Goal: Task Accomplishment & Management: Use online tool/utility

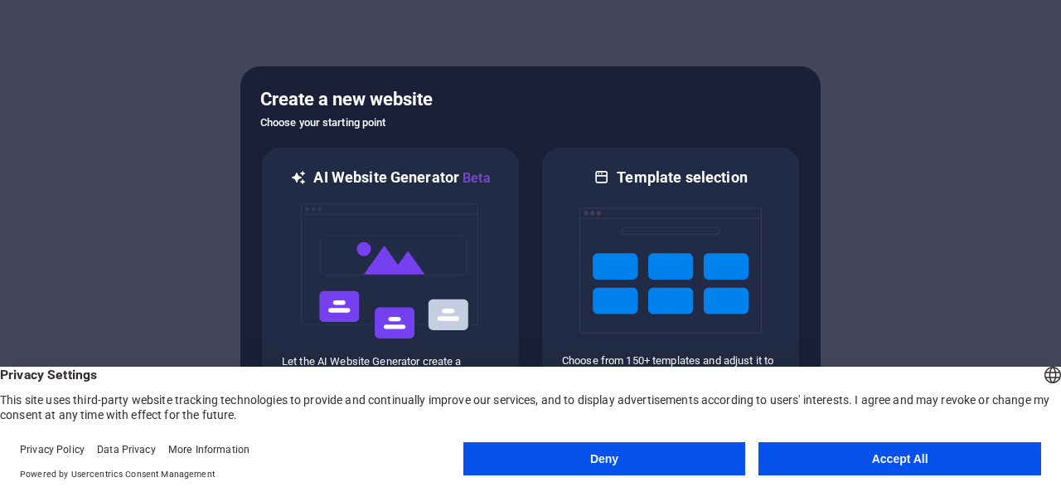
click at [880, 449] on button "Accept All" at bounding box center [900, 458] width 283 height 33
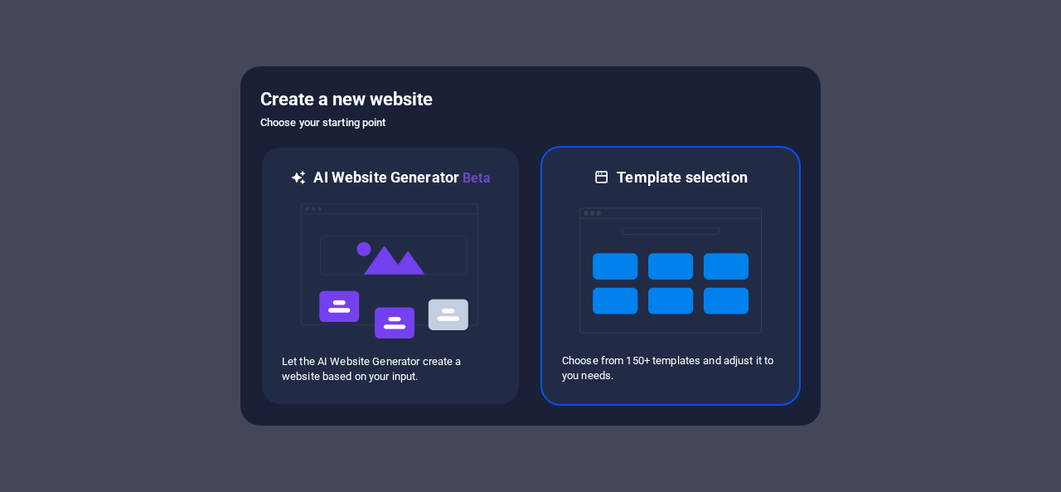
click at [617, 298] on img at bounding box center [671, 270] width 182 height 166
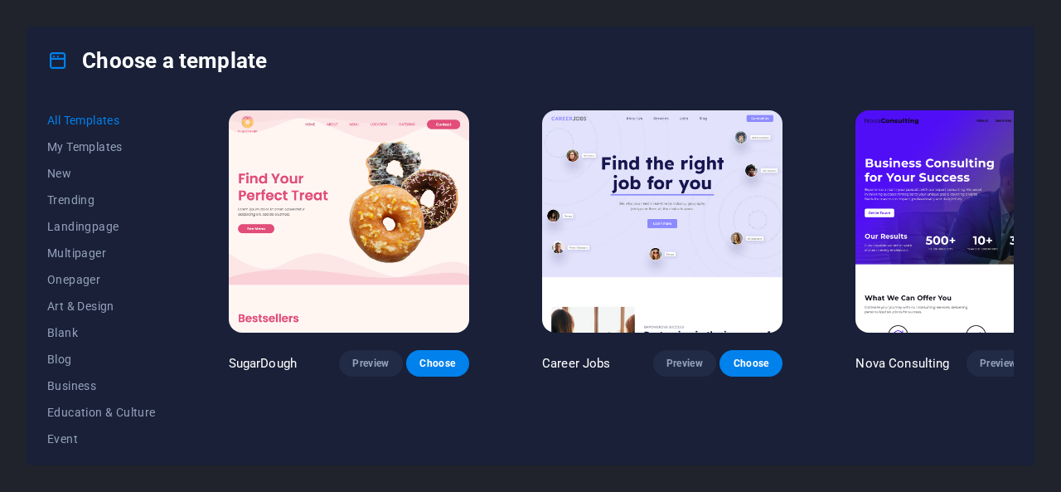
click at [374, 231] on img at bounding box center [349, 221] width 240 height 222
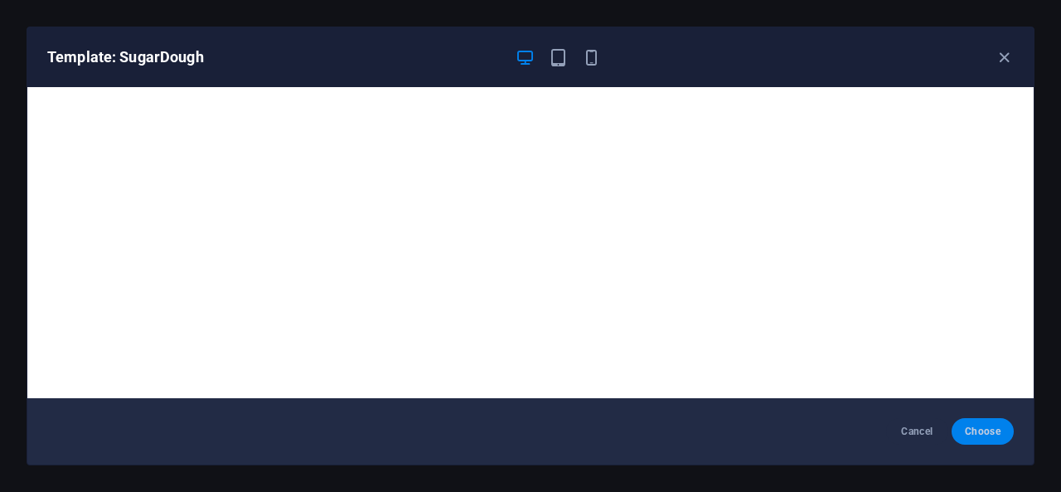
click at [983, 422] on button "Choose" at bounding box center [983, 431] width 62 height 27
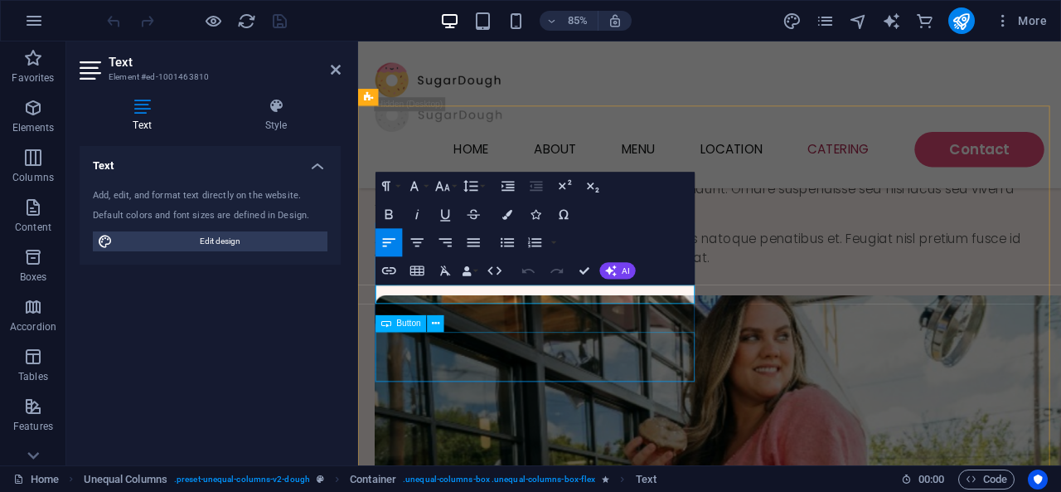
scroll to position [3633, 0]
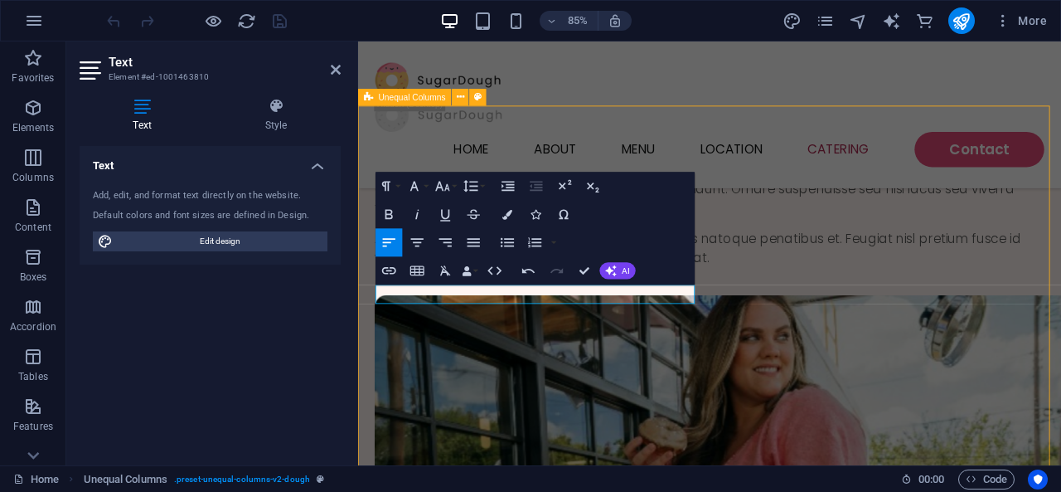
scroll to position [3599, 0]
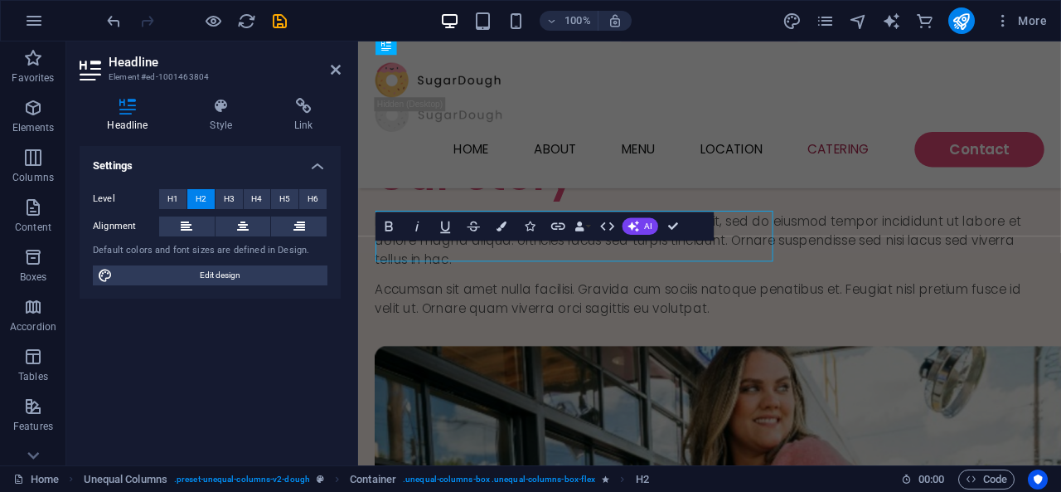
scroll to position [3624, 0]
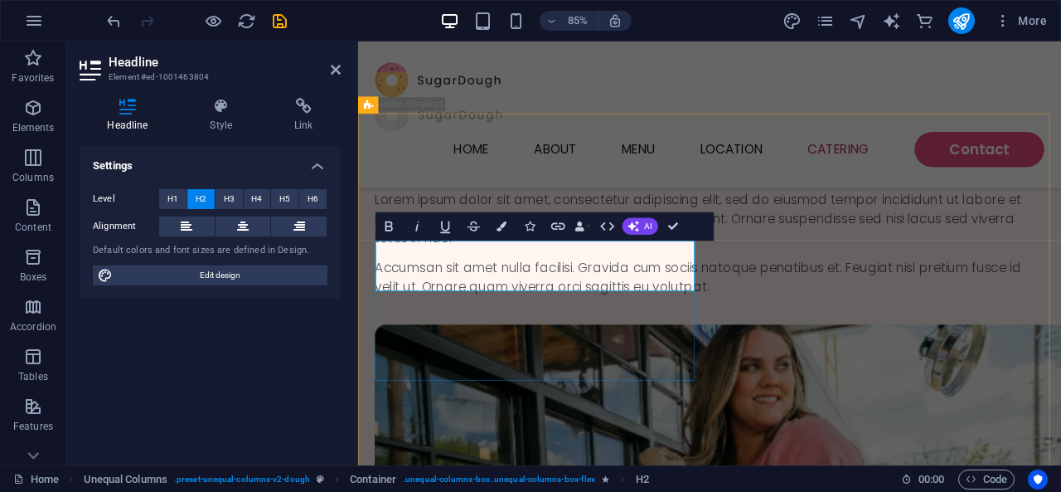
drag, startPoint x: 626, startPoint y: 317, endPoint x: 228, endPoint y: 278, distance: 399.9
click at [358, 278] on html "Skip to main content Menu Home About Menu Location Catering Contact Find Your P…" at bounding box center [771, 490] width 827 height 8146
click at [605, 232] on icon "button" at bounding box center [607, 226] width 17 height 17
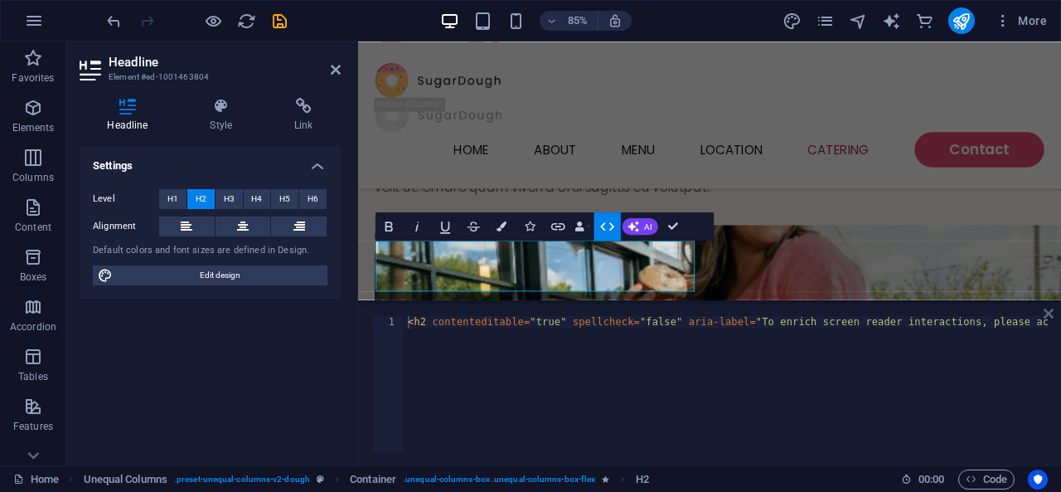
drag, startPoint x: 1046, startPoint y: 313, endPoint x: 750, endPoint y: 305, distance: 296.1
click at [1046, 313] on icon at bounding box center [1049, 313] width 10 height 13
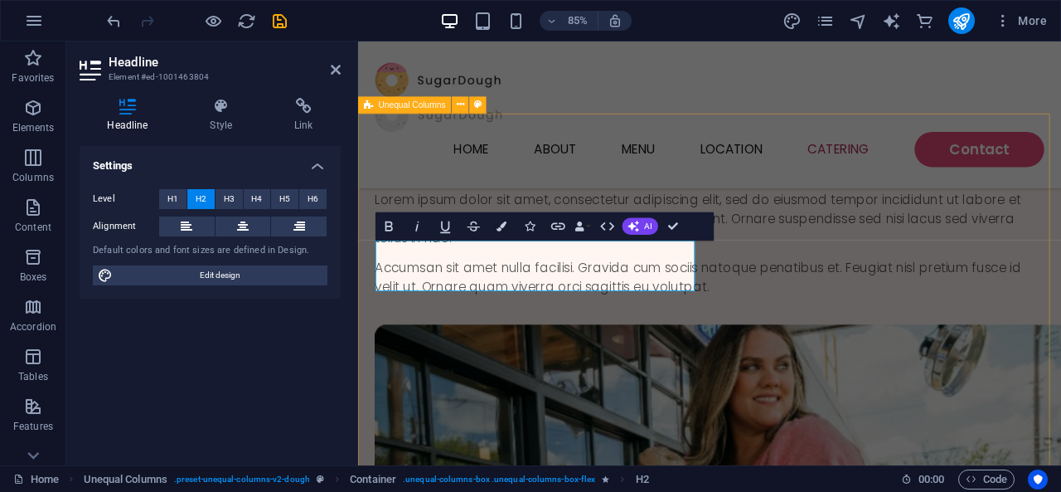
drag, startPoint x: 825, startPoint y: 279, endPoint x: 1048, endPoint y: 245, distance: 225.5
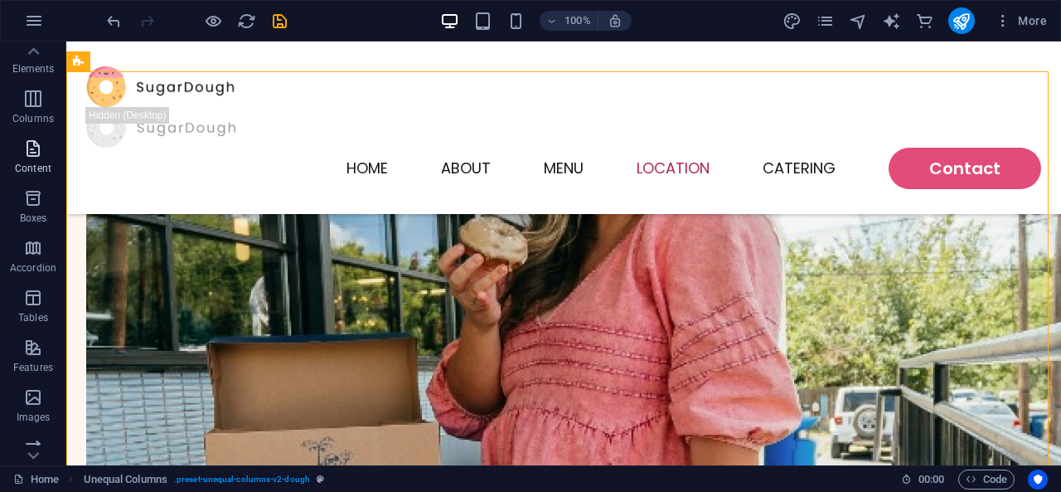
scroll to position [0, 0]
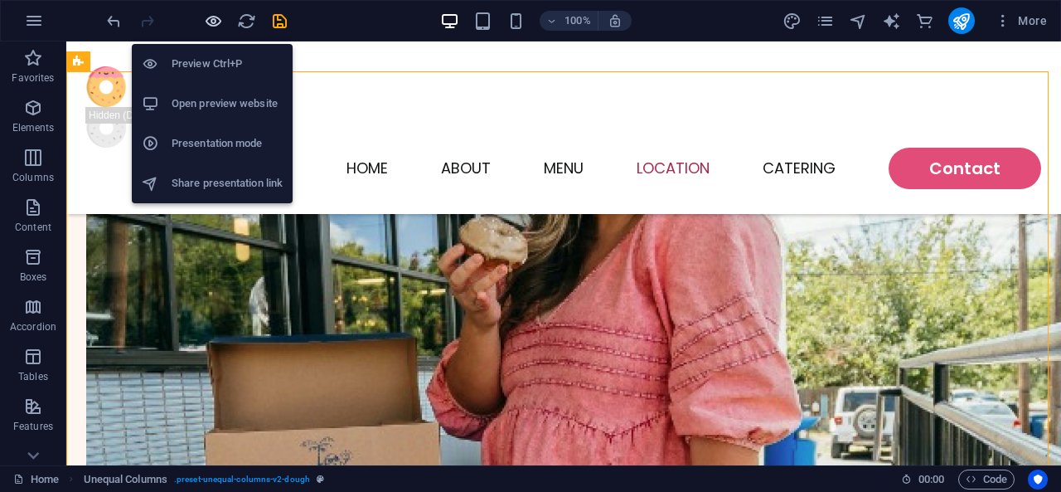
click at [215, 16] on icon "button" at bounding box center [213, 21] width 19 height 19
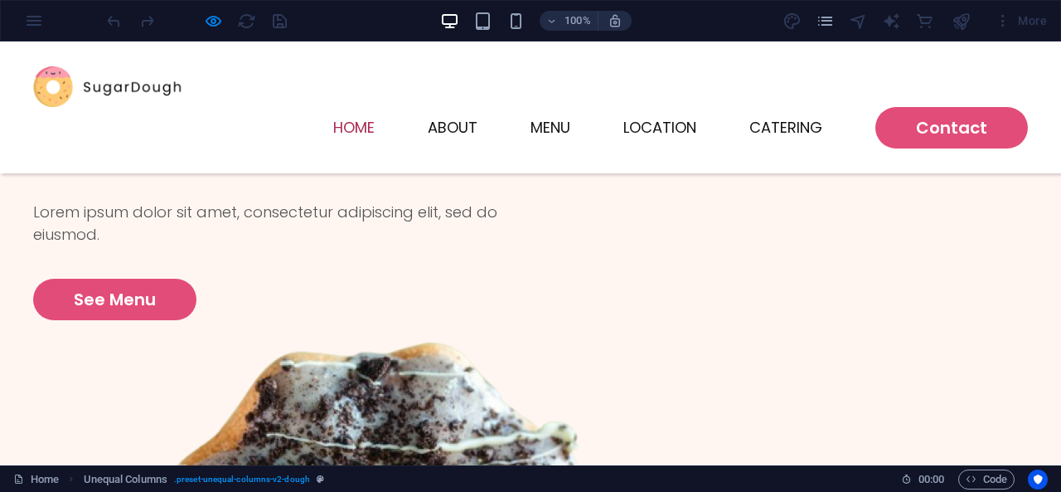
scroll to position [68, 0]
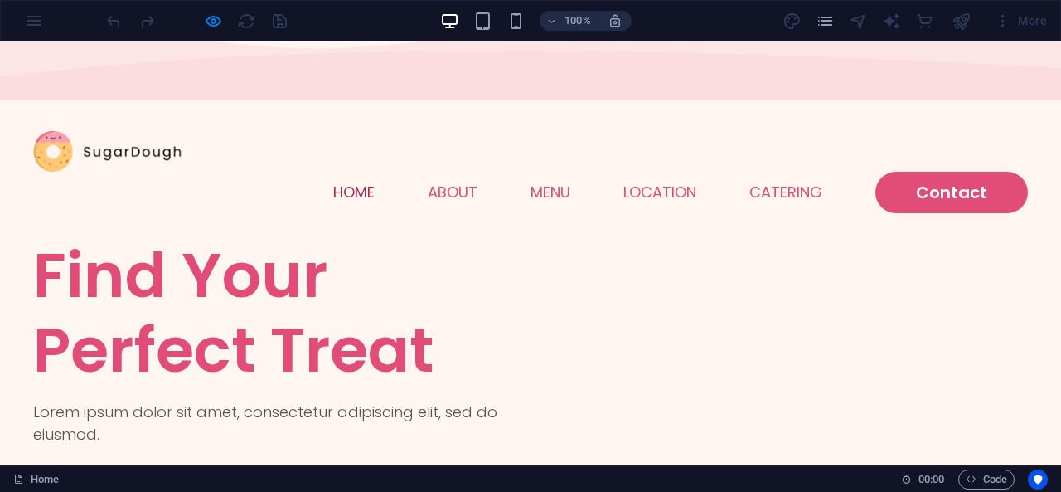
click at [201, 18] on div at bounding box center [197, 20] width 186 height 27
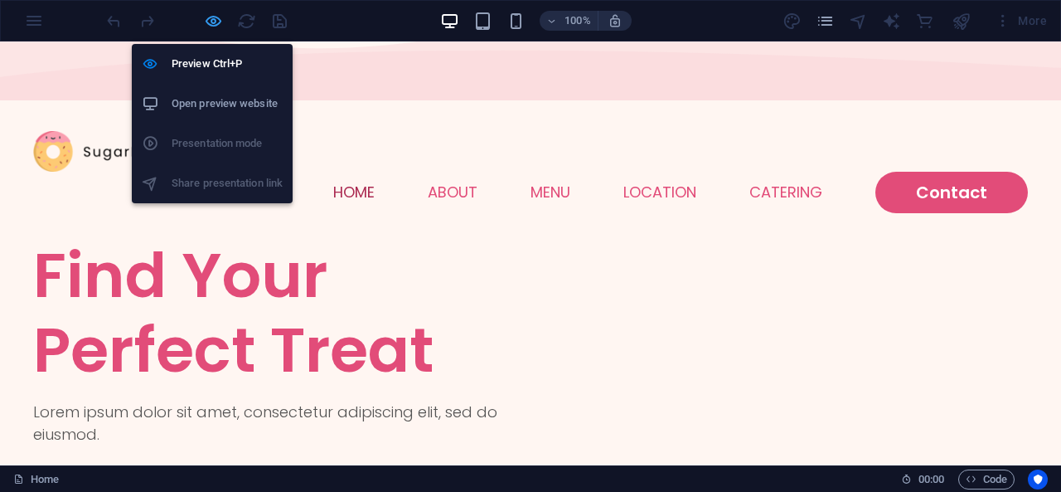
click at [211, 24] on icon "button" at bounding box center [213, 21] width 19 height 19
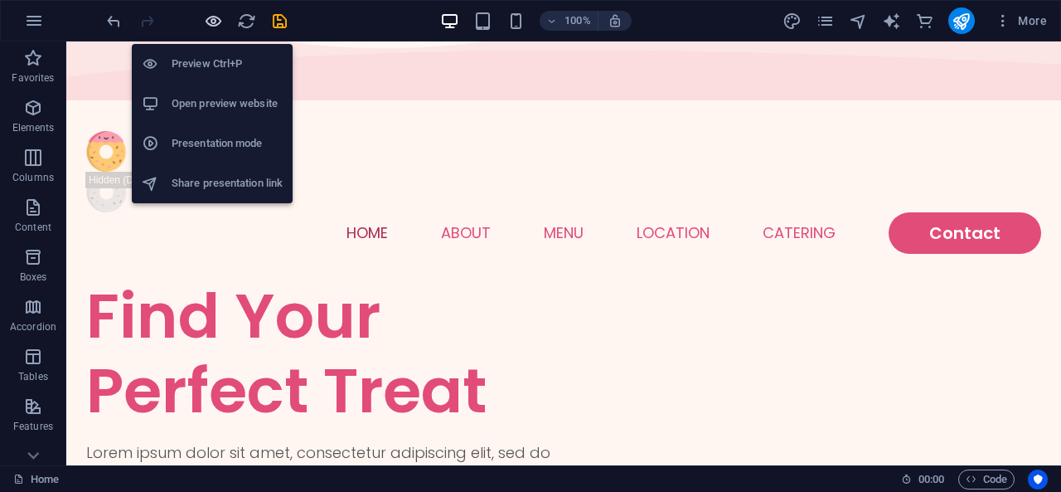
click at [211, 24] on icon "button" at bounding box center [213, 21] width 19 height 19
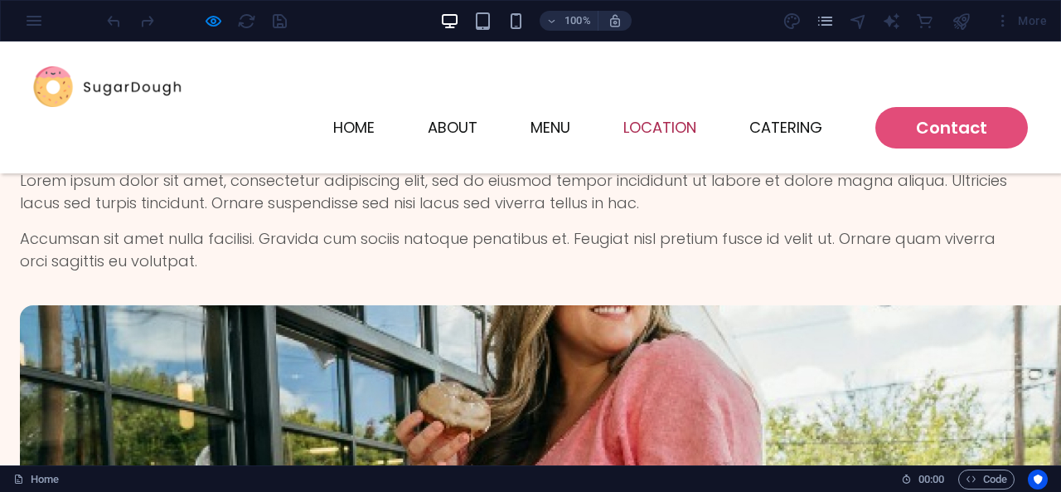
scroll to position [3191, 0]
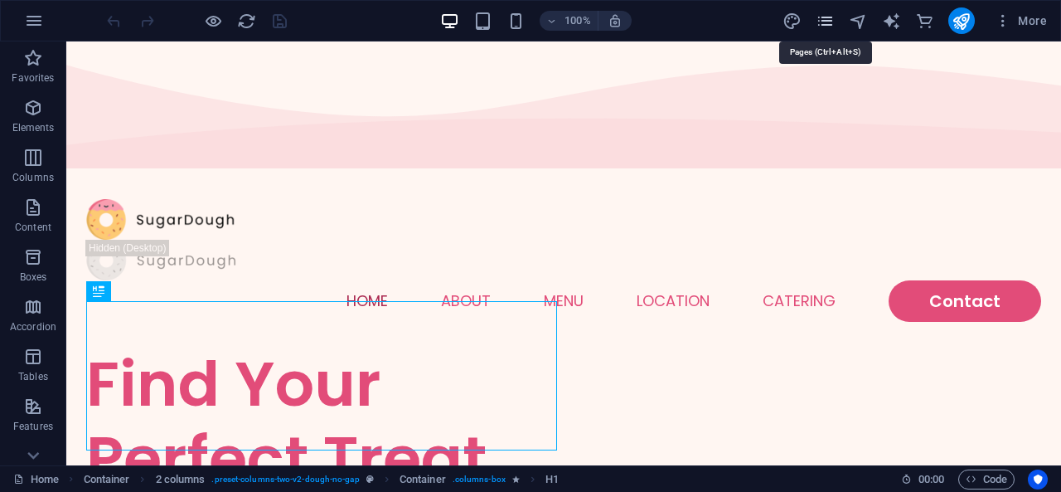
click at [824, 25] on icon "pages" at bounding box center [825, 21] width 19 height 19
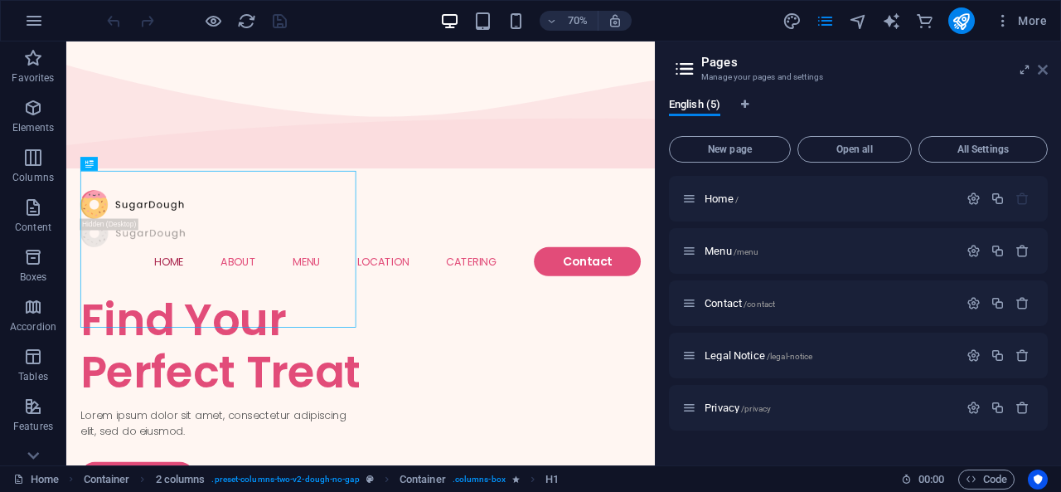
click at [1046, 64] on icon at bounding box center [1043, 69] width 10 height 13
